Goal: Task Accomplishment & Management: Manage account settings

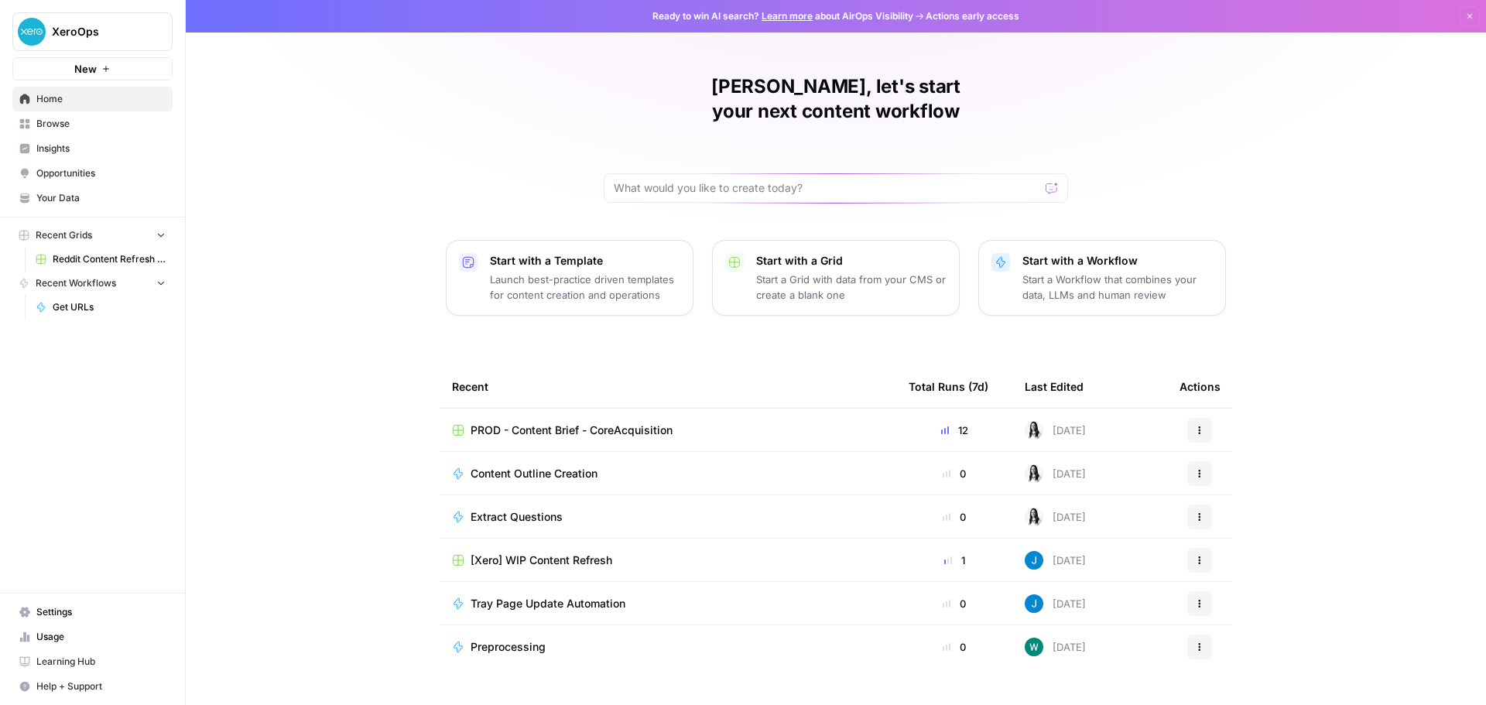
click at [77, 614] on span "Settings" at bounding box center [100, 612] width 129 height 14
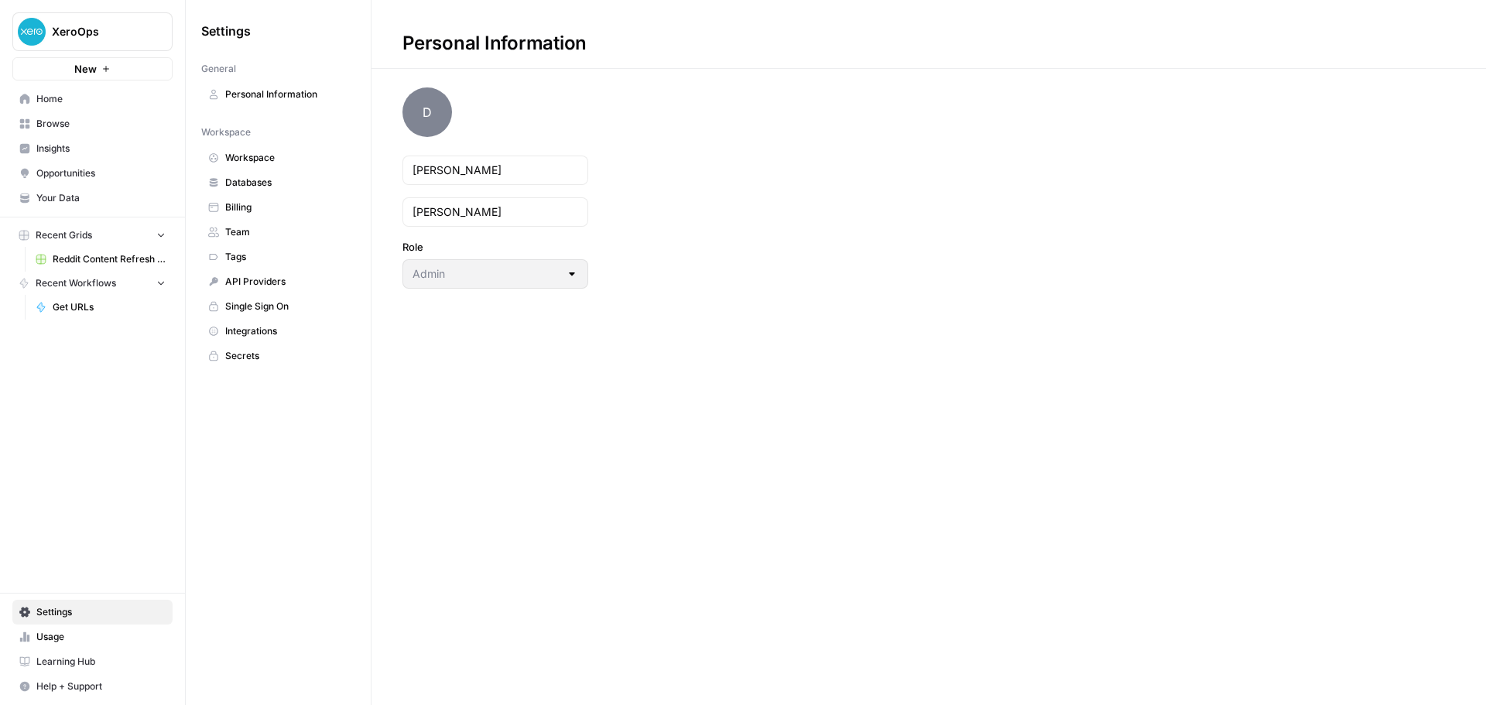
click at [260, 224] on link "Team" at bounding box center [278, 232] width 154 height 25
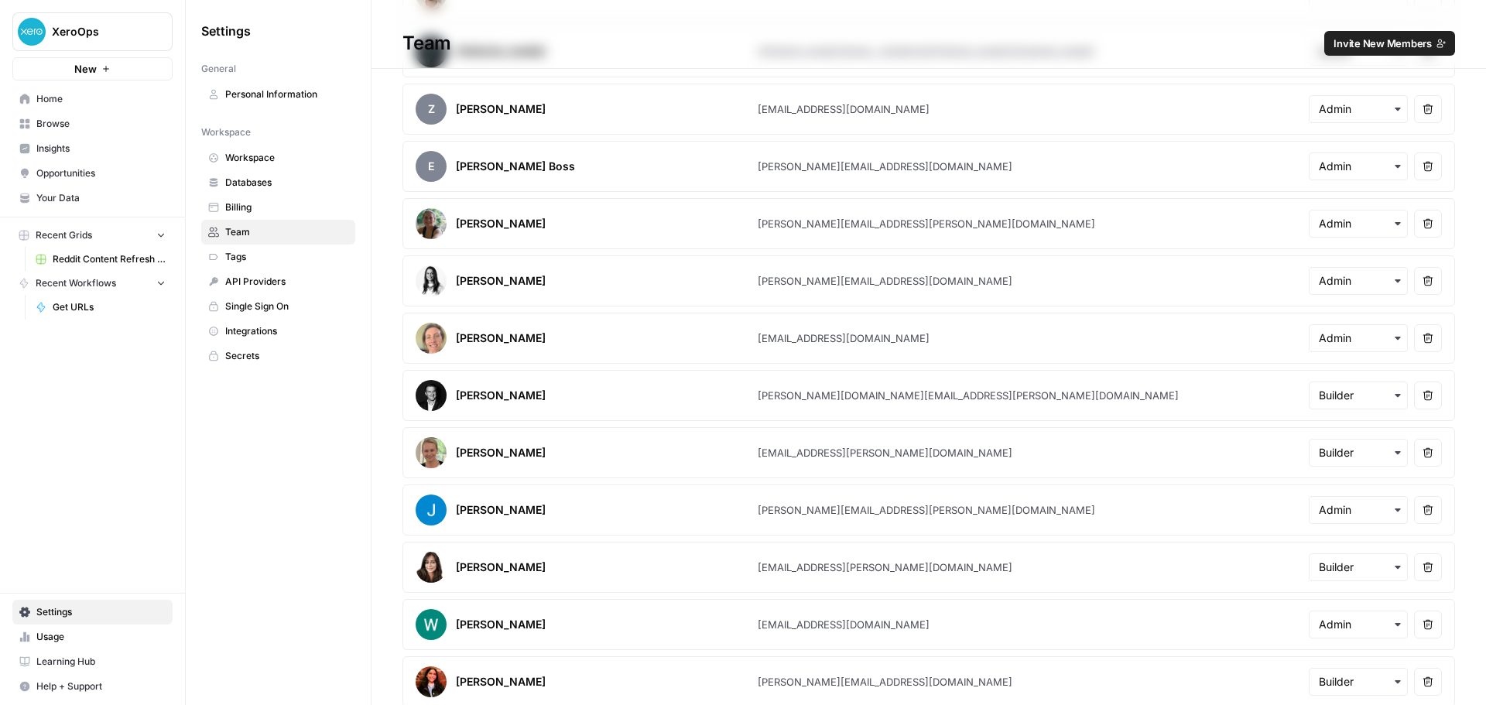
scroll to position [697, 0]
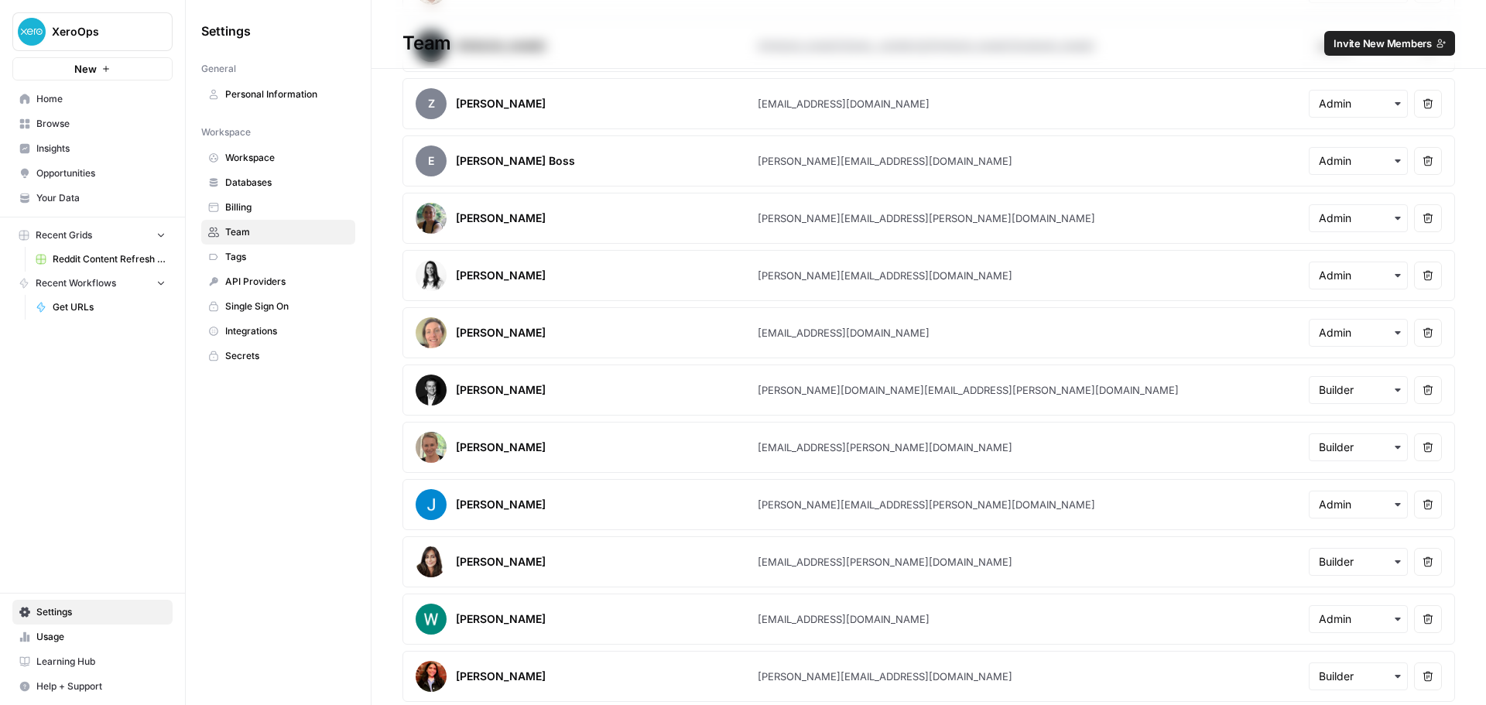
click at [87, 635] on span "Usage" at bounding box center [100, 637] width 129 height 14
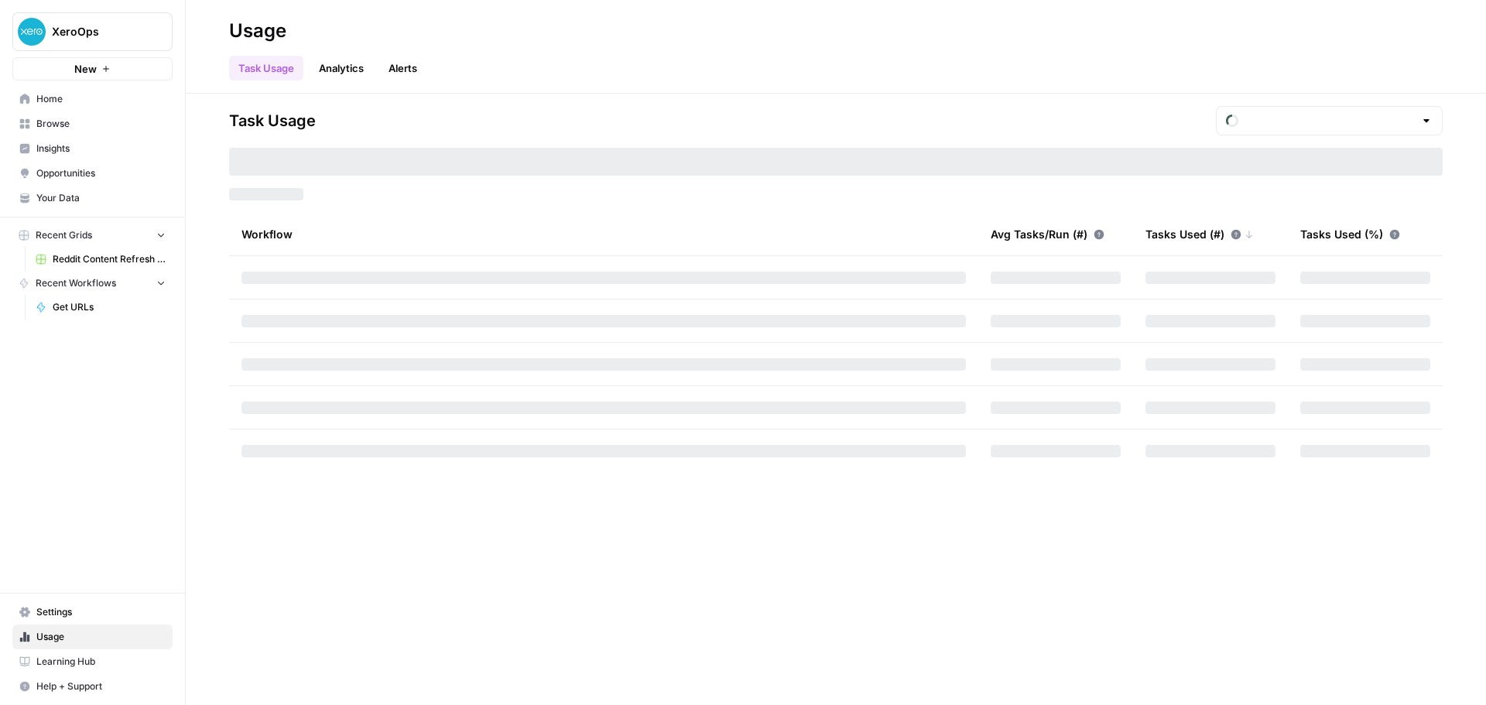
type input "September Tasks"
click at [87, 618] on span "Settings" at bounding box center [100, 612] width 129 height 14
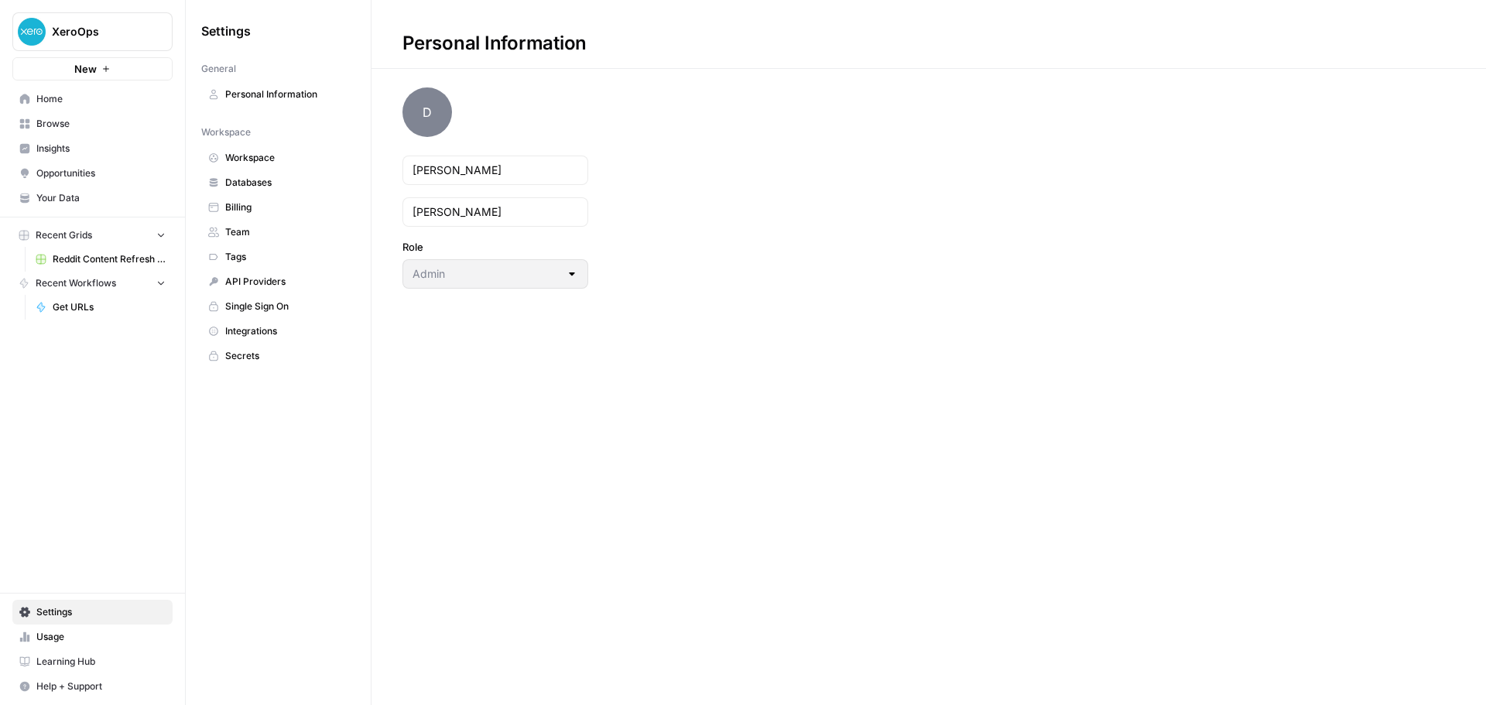
click at [92, 98] on span "Home" at bounding box center [100, 99] width 129 height 14
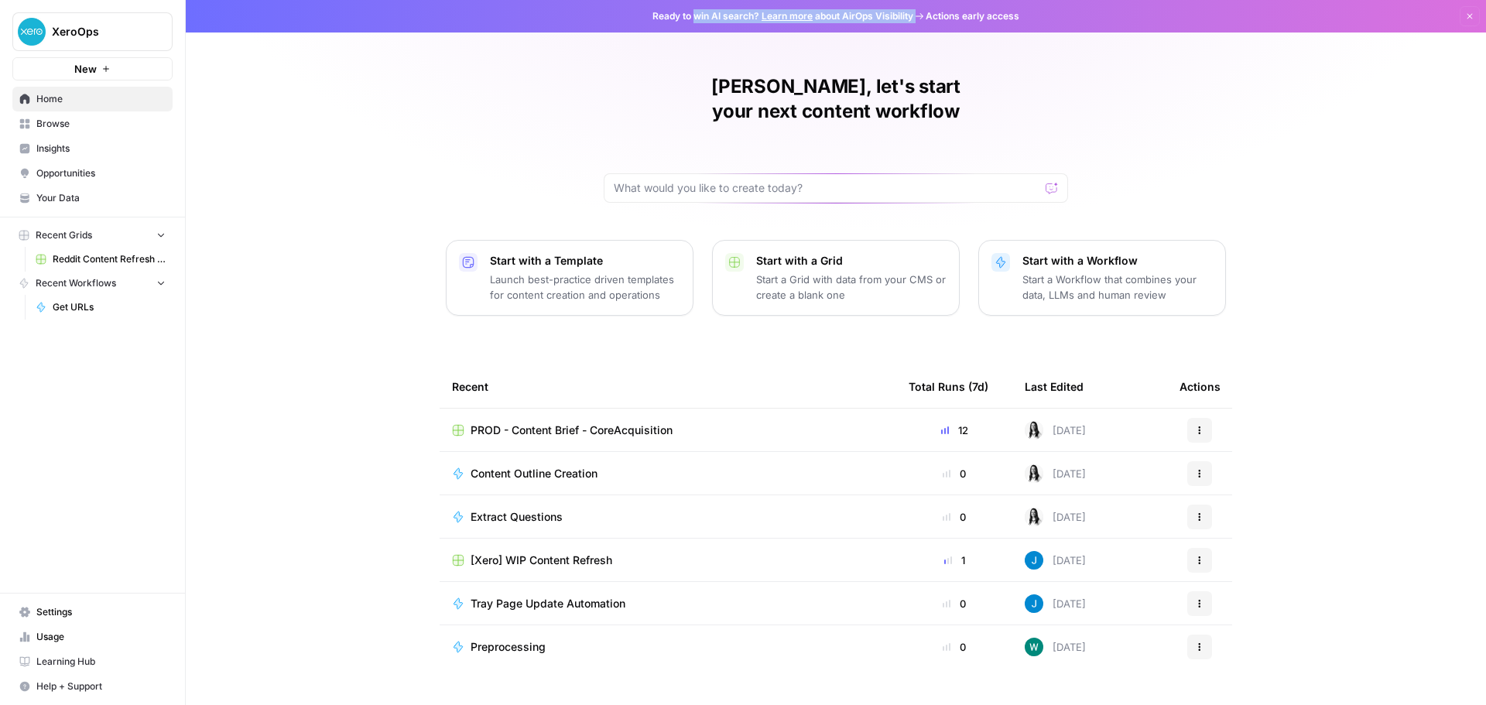
drag, startPoint x: 698, startPoint y: 15, endPoint x: 1045, endPoint y: 29, distance: 347.0
click at [951, 19] on span "Ready to win AI search? Learn more about AirOps Visibility Actions early access" at bounding box center [835, 16] width 367 height 14
click at [1328, 114] on div "[PERSON_NAME], let's start your next content workflow Start with a Template Lau…" at bounding box center [836, 368] width 1300 height 737
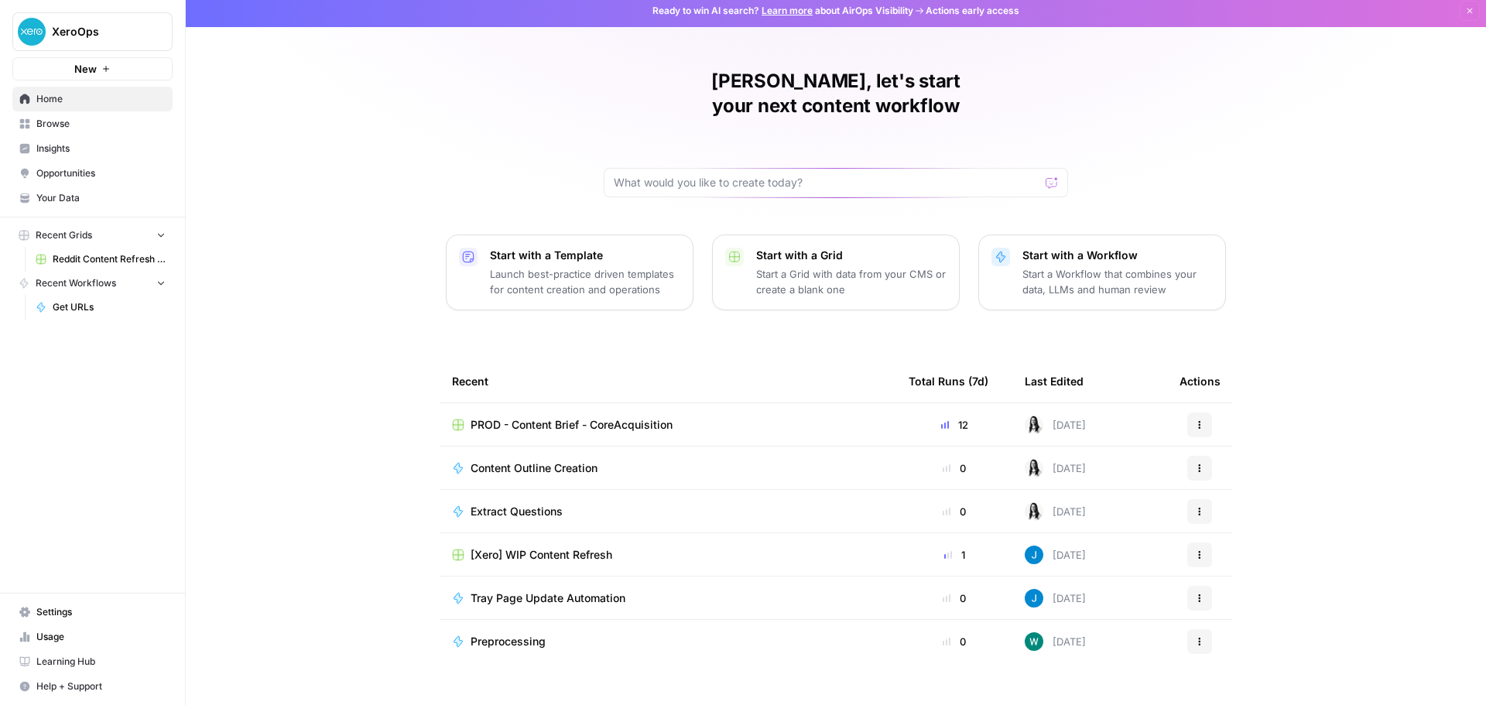
scroll to position [7, 0]
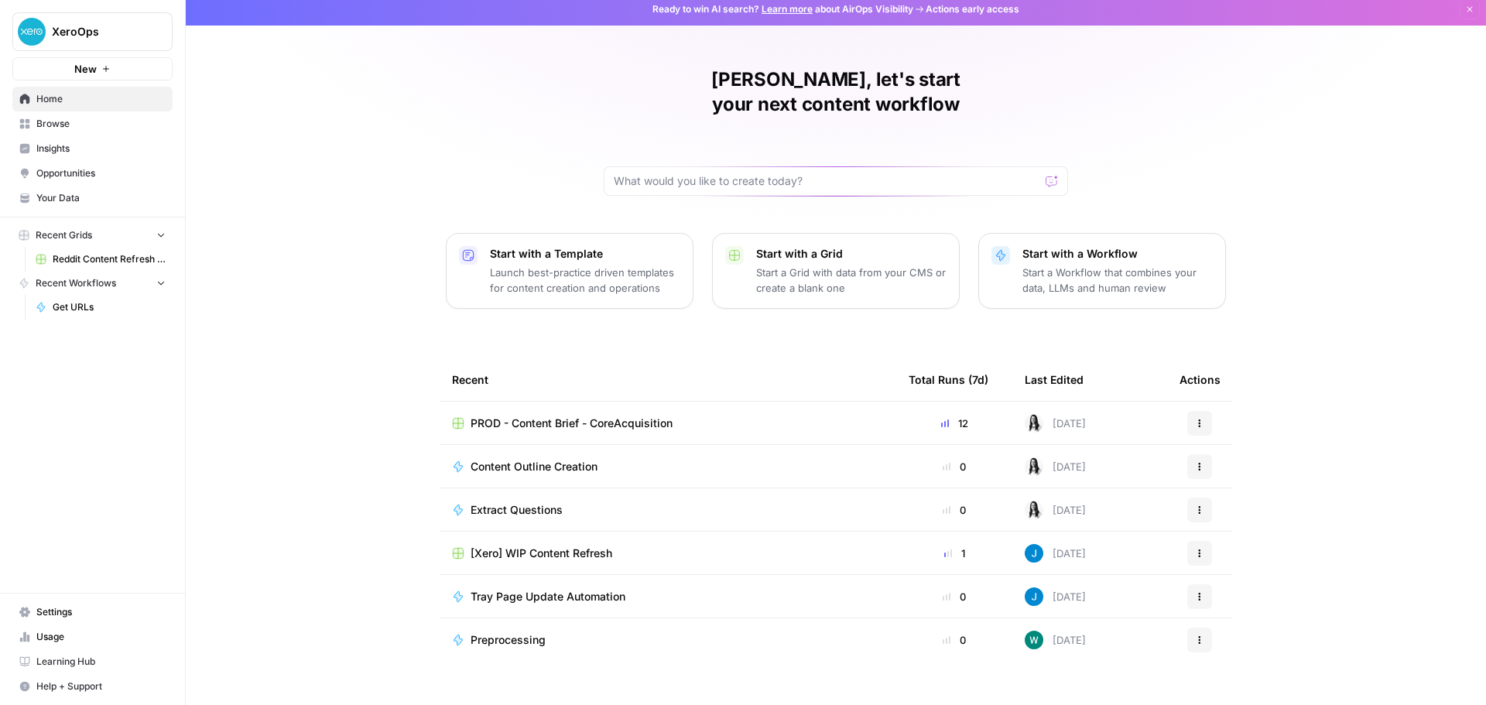
click at [61, 611] on span "Settings" at bounding box center [100, 612] width 129 height 14
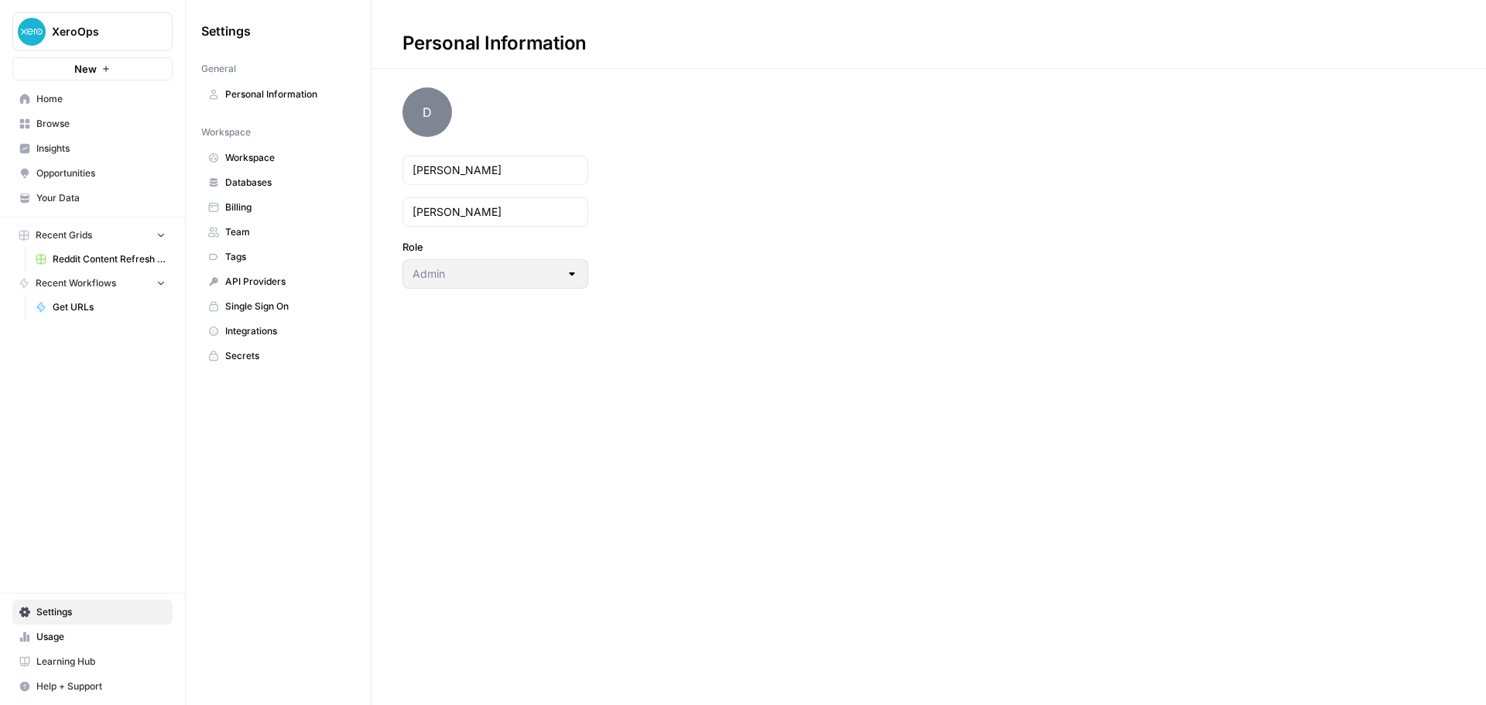
click at [242, 303] on span "Single Sign On" at bounding box center [286, 307] width 123 height 14
